Goal: Task Accomplishment & Management: Manage account settings

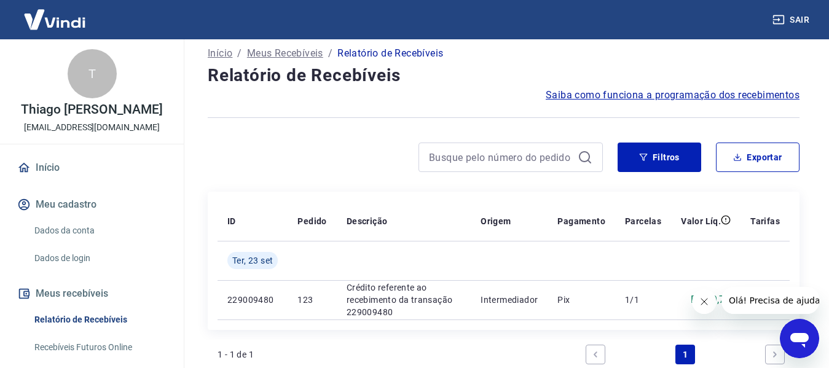
scroll to position [164, 0]
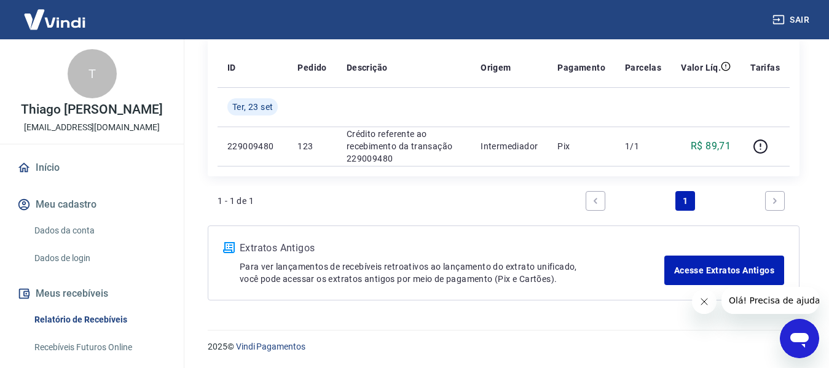
click at [703, 303] on icon "Fechar mensagem da empresa" at bounding box center [703, 302] width 10 height 10
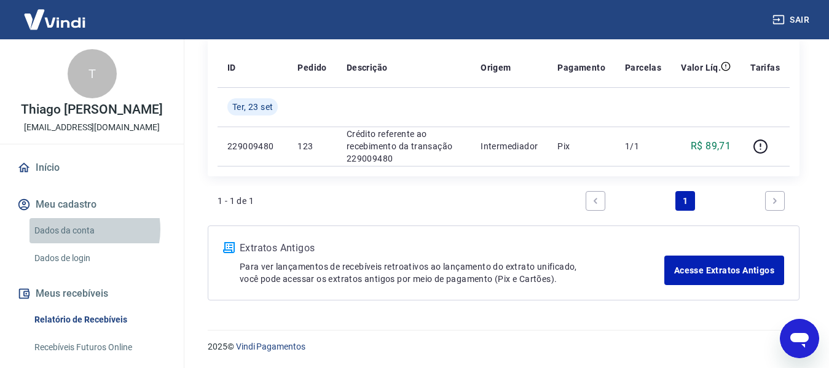
click at [80, 229] on link "Dados da conta" at bounding box center [98, 230] width 139 height 25
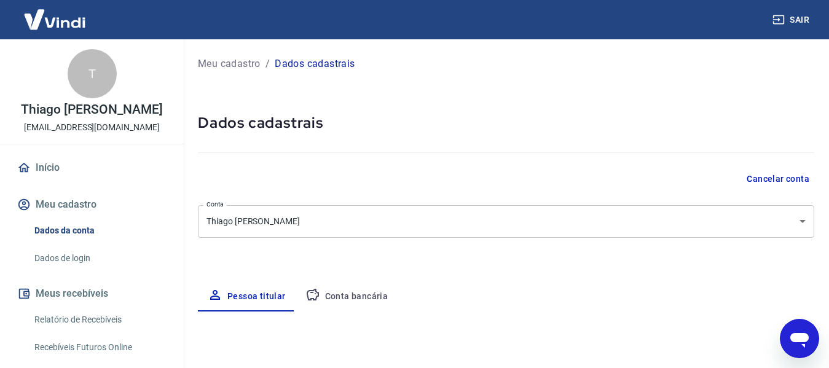
select select "SP"
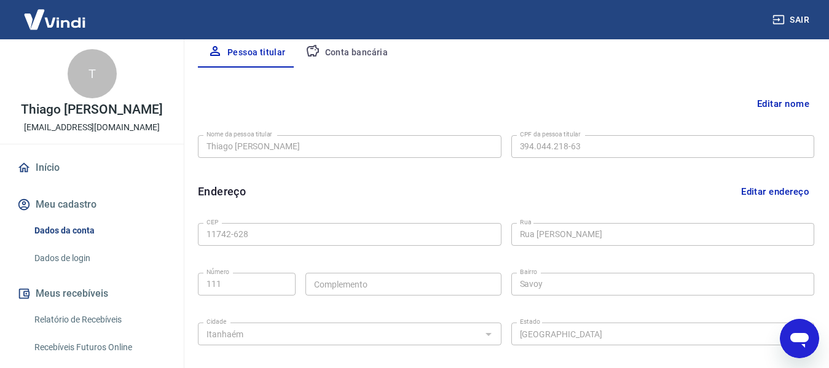
scroll to position [246, 0]
click at [385, 52] on button "Conta bancária" at bounding box center [346, 50] width 103 height 29
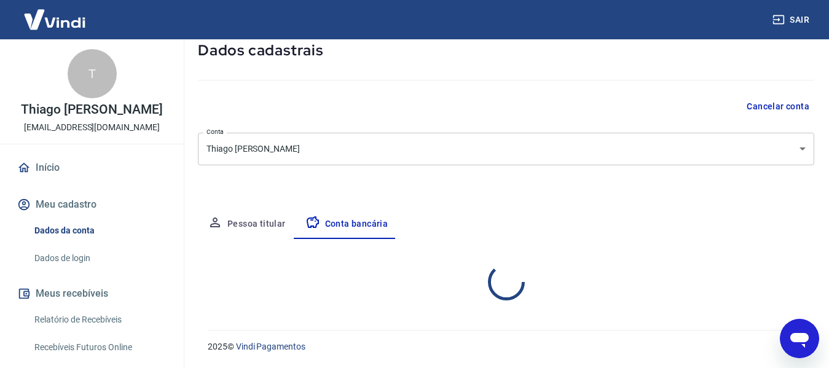
select select "1"
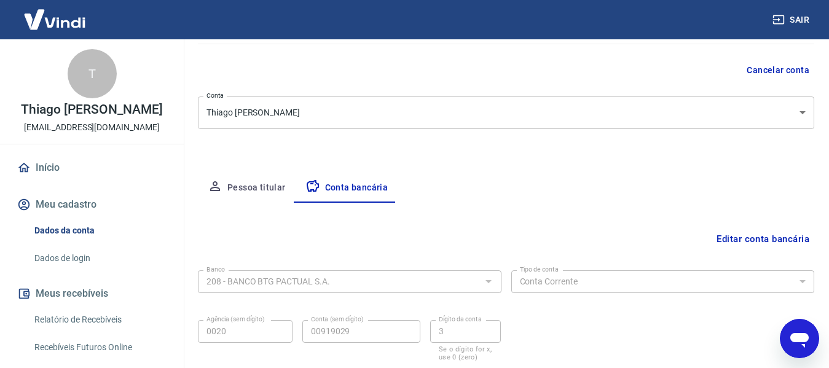
scroll to position [0, 0]
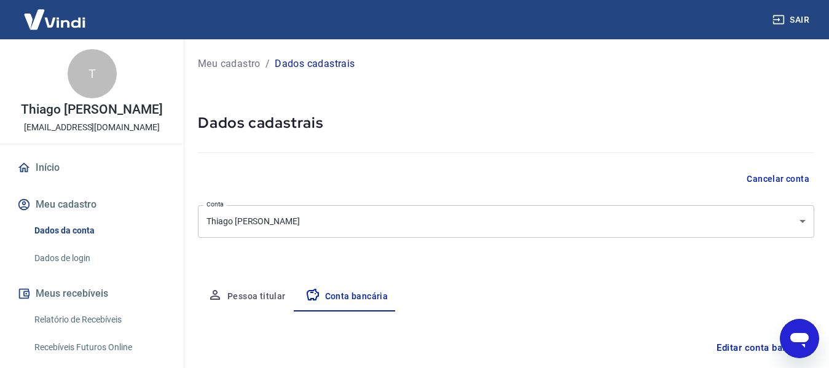
click at [276, 292] on button "Pessoa titular" at bounding box center [247, 296] width 98 height 29
select select "SP"
click at [30, 176] on link "Início" at bounding box center [92, 167] width 154 height 27
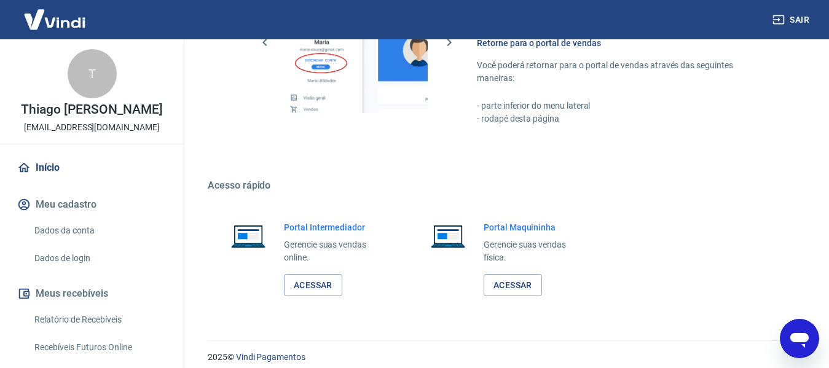
scroll to position [767, 0]
